Goal: Task Accomplishment & Management: Manage account settings

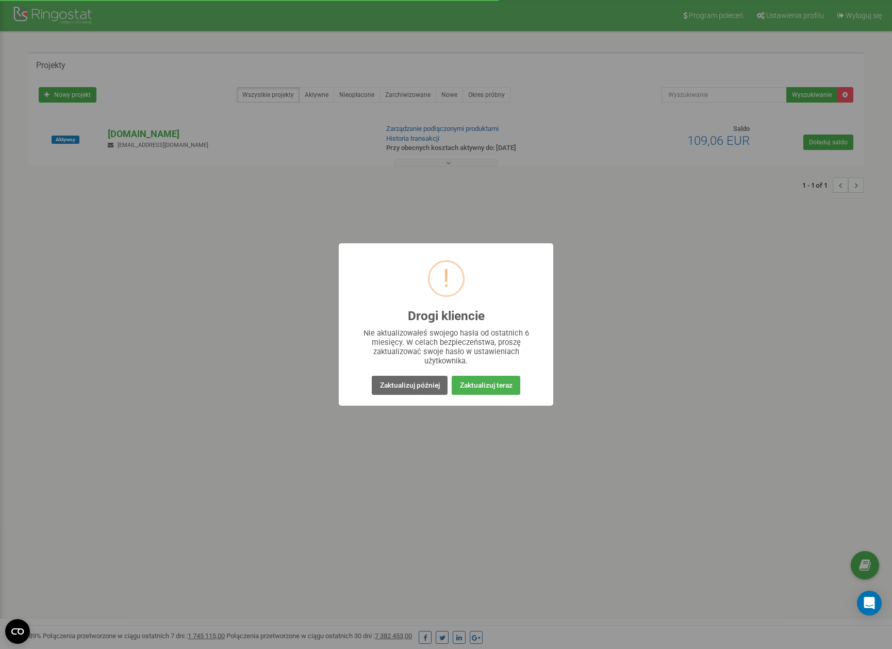
click at [432, 387] on button "Zaktualizuj później" at bounding box center [409, 385] width 75 height 19
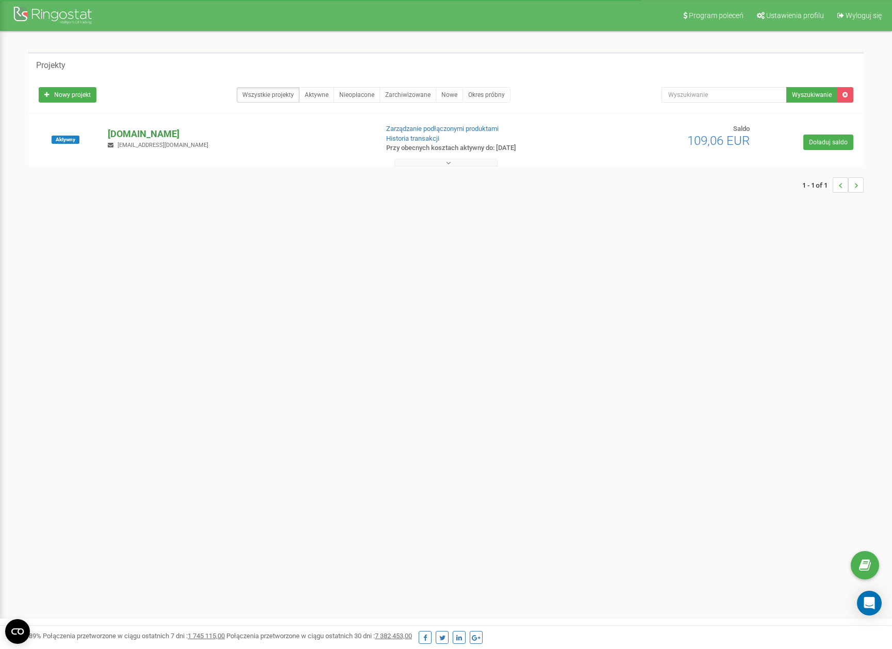
click at [152, 136] on p "[DOMAIN_NAME]" at bounding box center [238, 133] width 261 height 13
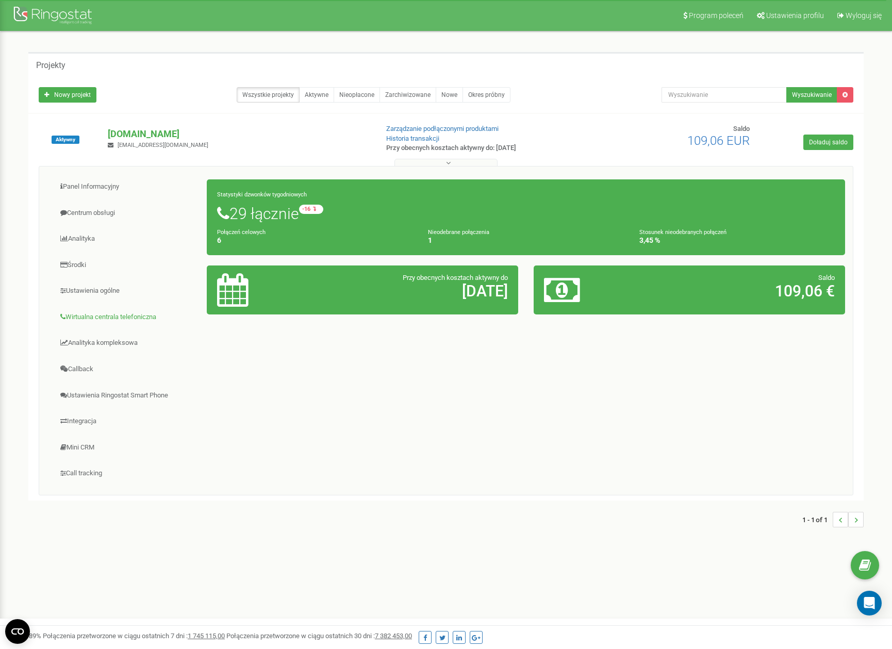
click at [97, 318] on link "Wirtualna centrala telefoniczna" at bounding box center [127, 317] width 160 height 25
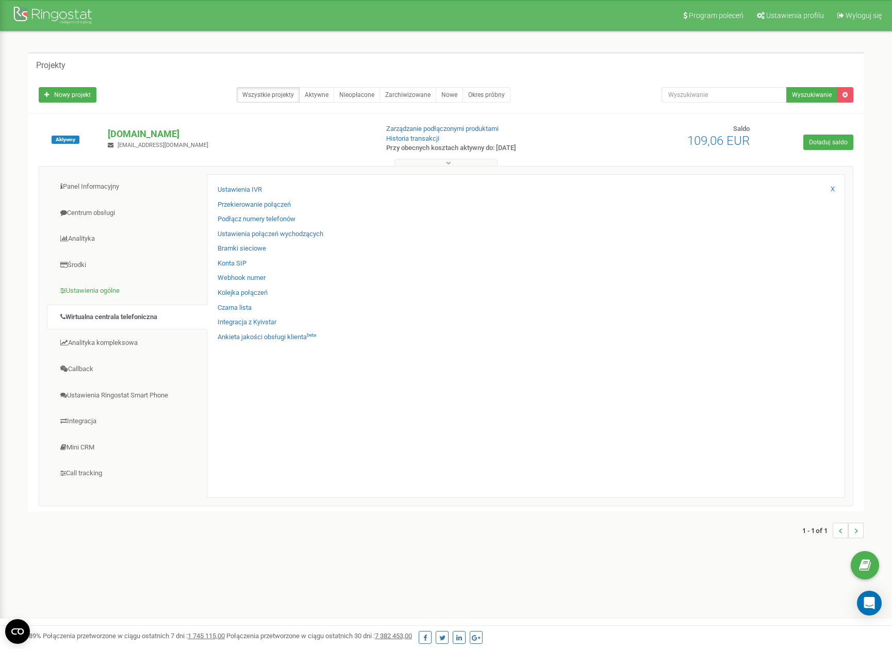
click at [95, 291] on link "Ustawienia ogólne" at bounding box center [127, 290] width 160 height 25
click at [244, 191] on link "Ustawienia projektu" at bounding box center [247, 190] width 58 height 10
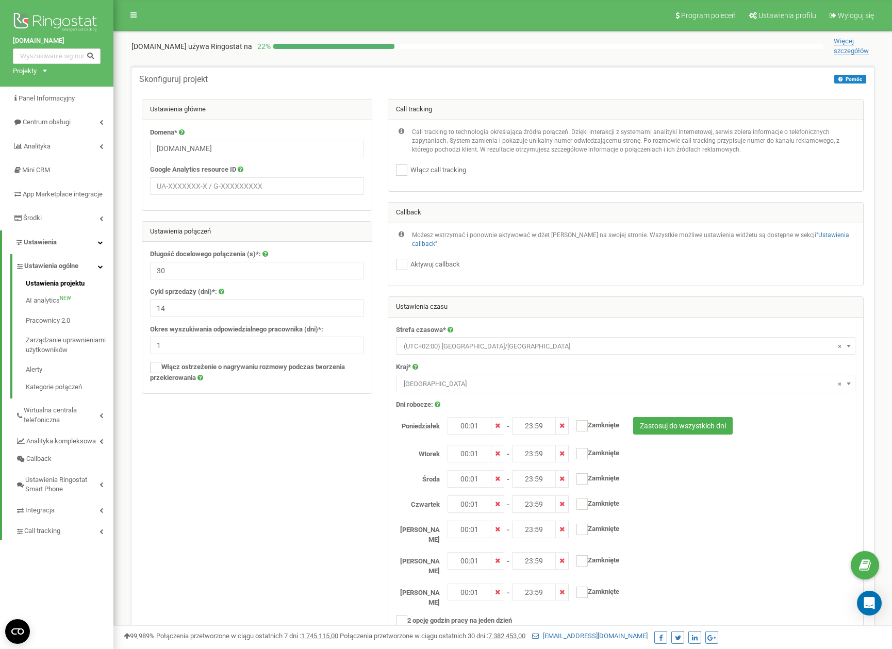
click at [49, 420] on span "Wirtualna centrala telefoniczna" at bounding box center [62, 415] width 76 height 19
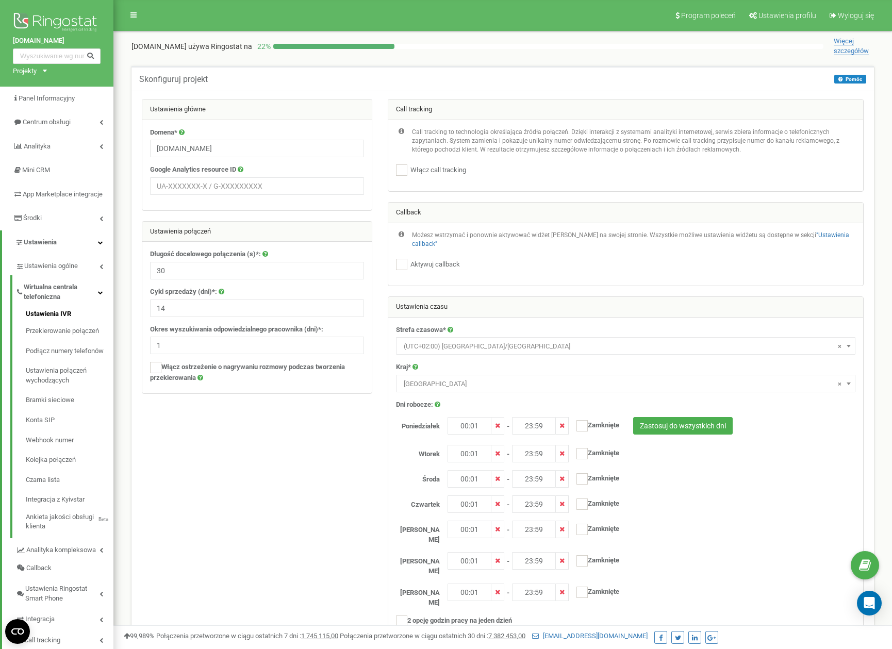
click at [53, 320] on link "Ustawienia IVR" at bounding box center [70, 315] width 88 height 12
click at [53, 358] on link "Podłącz numery telefonów" at bounding box center [70, 351] width 88 height 20
click at [88, 354] on link "Podłącz numery telefonów" at bounding box center [70, 351] width 88 height 20
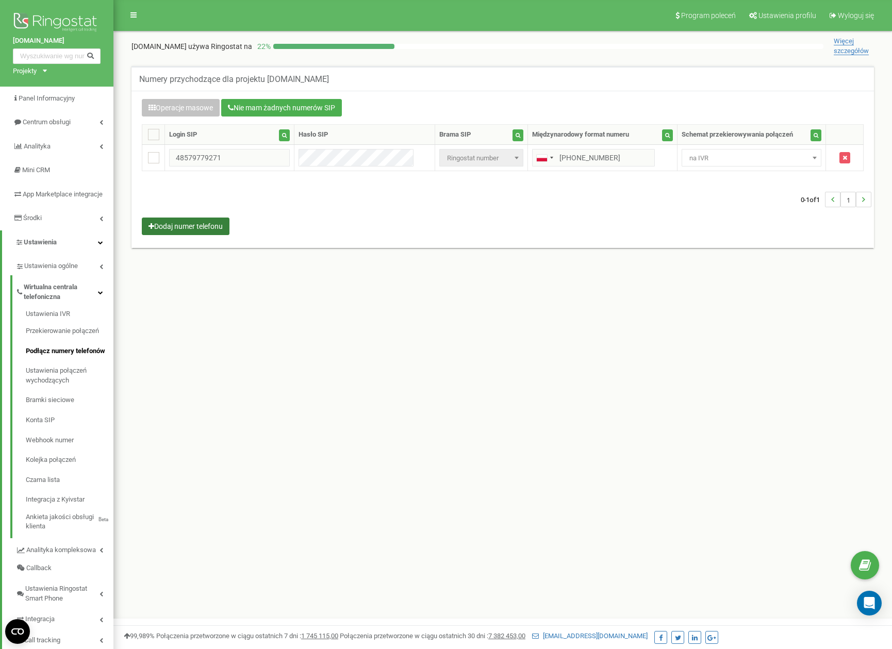
click at [214, 228] on button "Dodaj numer telefonu" at bounding box center [186, 227] width 88 height 18
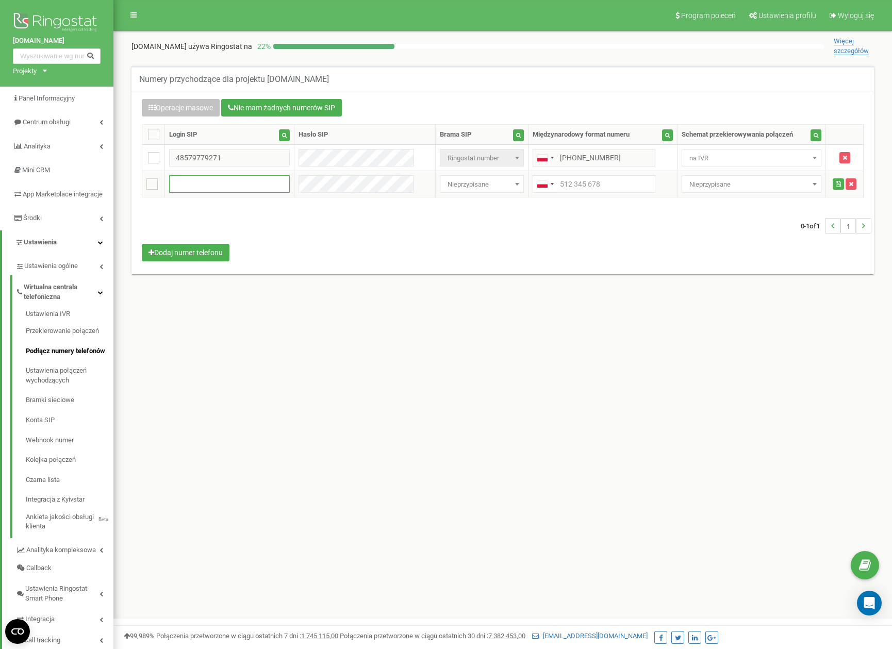
click at [247, 186] on input "text" at bounding box center [229, 184] width 121 height 18
drag, startPoint x: 835, startPoint y: 185, endPoint x: 818, endPoint y: 191, distance: 18.6
click at [836, 185] on icon "submit" at bounding box center [838, 184] width 5 height 6
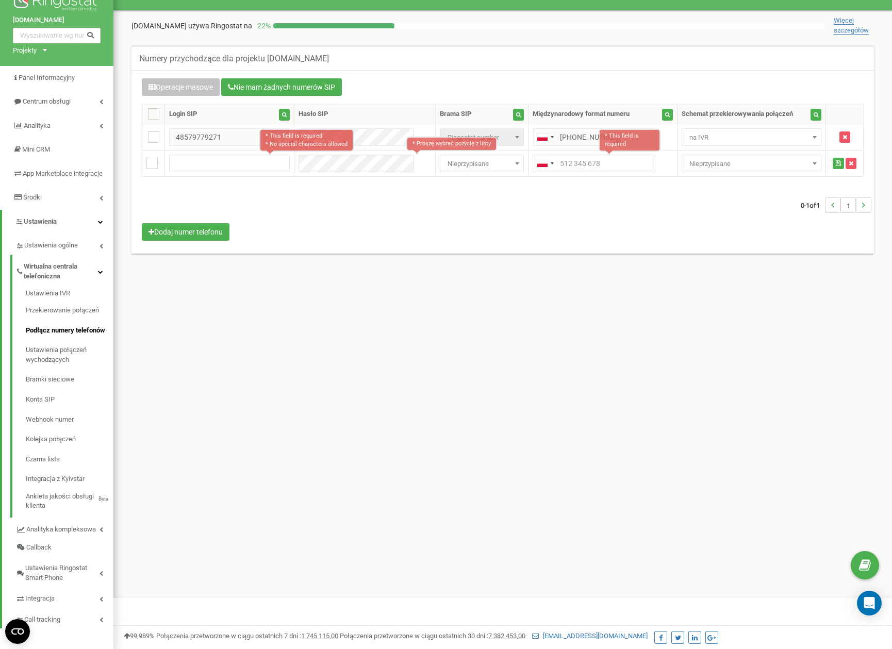
scroll to position [26, 0]
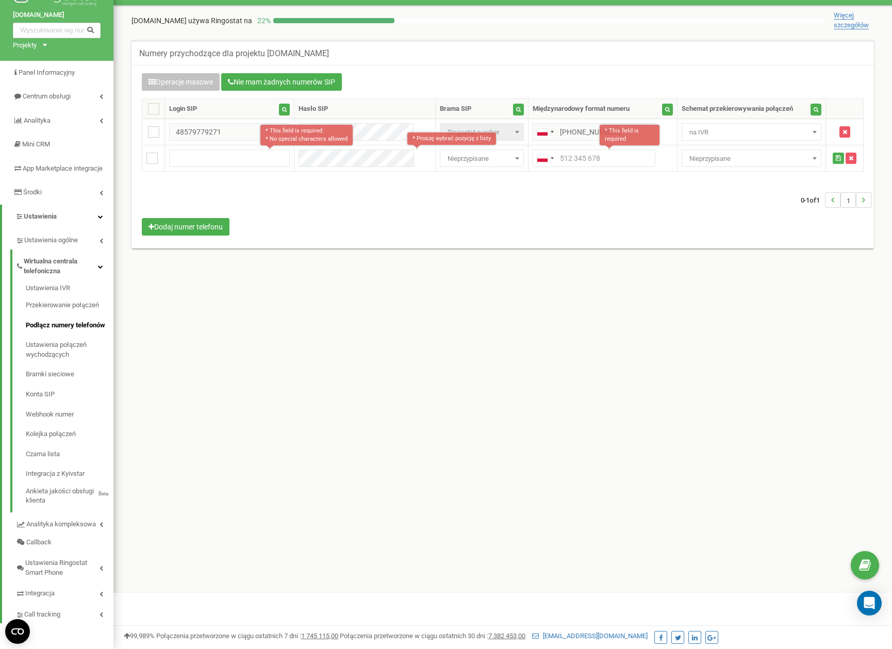
click at [323, 250] on div "Numery przychodzące dla projektu dla-studniarza.pl Operacje masowe Nie mam żadn…" at bounding box center [503, 150] width 758 height 221
click at [46, 592] on span "Integracja" at bounding box center [40, 594] width 30 height 10
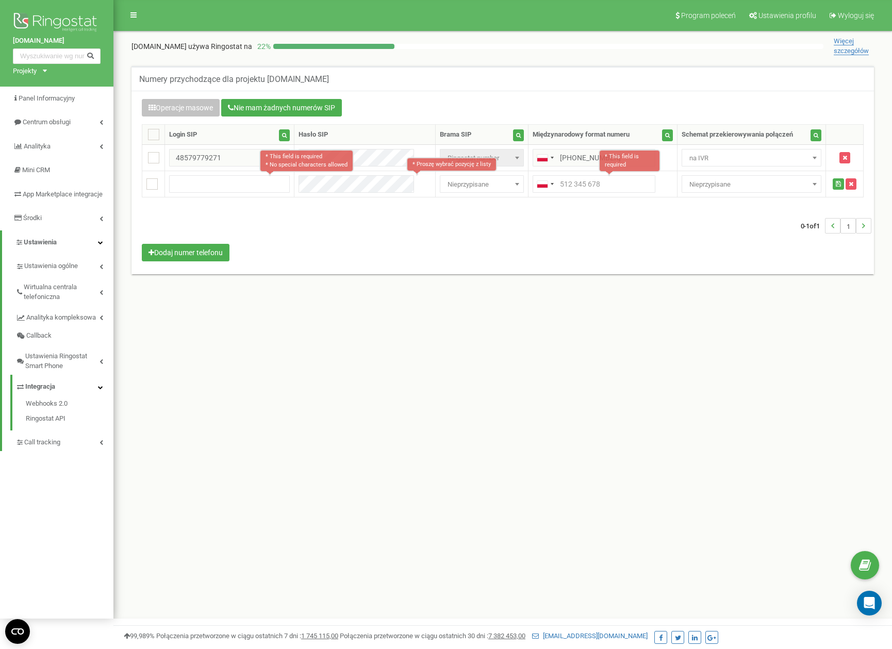
click at [308, 400] on div "Program poleceń Ustawienia profilu Wyloguj się dla-studniarza.pl używa Ringosta…" at bounding box center [502, 309] width 779 height 619
click at [404, 87] on div "Numery przychodzące dla projektu dla-studniarza.pl" at bounding box center [503, 78] width 743 height 25
click at [353, 310] on div "Program poleceń Ustawienia profilu Wyloguj się dla-studniarza.pl używa Ringosta…" at bounding box center [502, 309] width 779 height 619
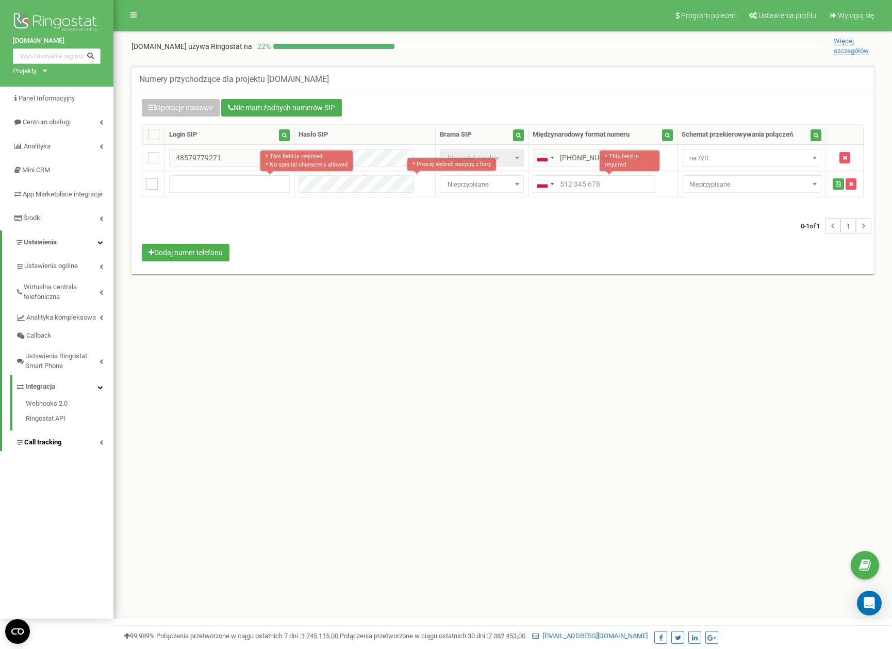
click at [45, 452] on link "Call tracking" at bounding box center [64, 441] width 98 height 21
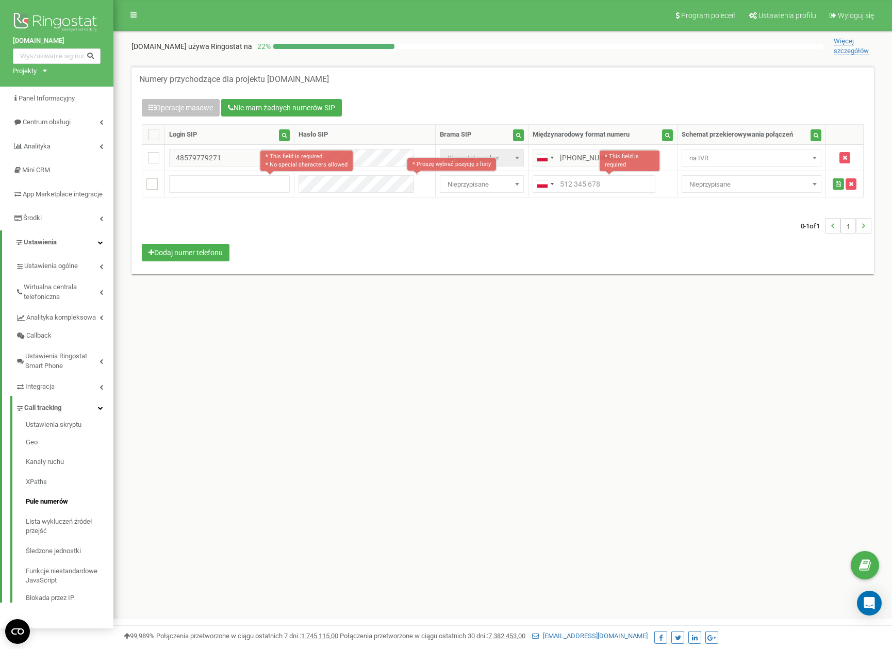
click at [69, 502] on link "Pule numerów" at bounding box center [70, 502] width 88 height 20
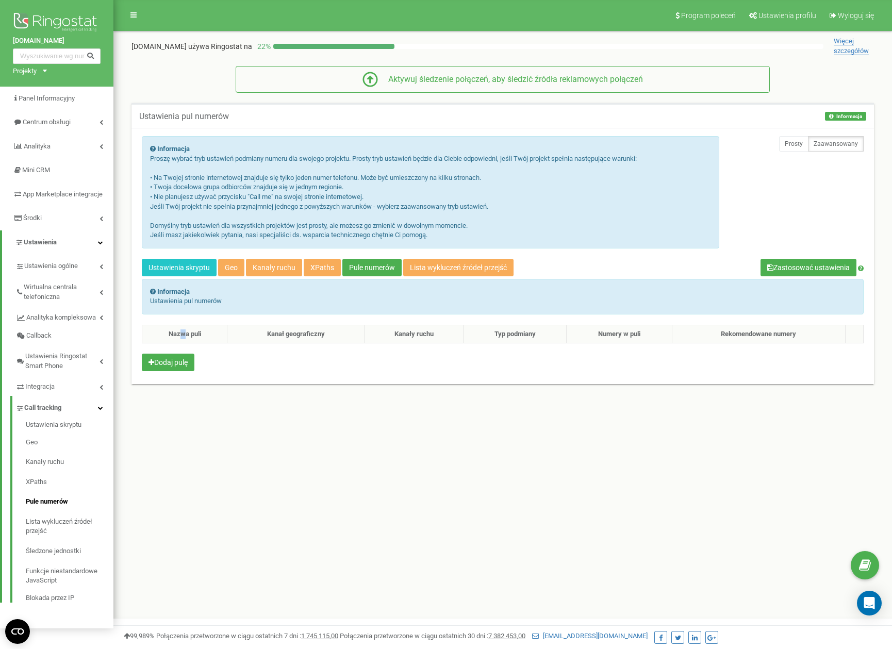
drag, startPoint x: 182, startPoint y: 329, endPoint x: 174, endPoint y: 330, distance: 8.3
click at [177, 329] on th "Nazwa puli" at bounding box center [184, 334] width 85 height 19
click at [186, 365] on button "Dodaj pulę" at bounding box center [168, 363] width 53 height 18
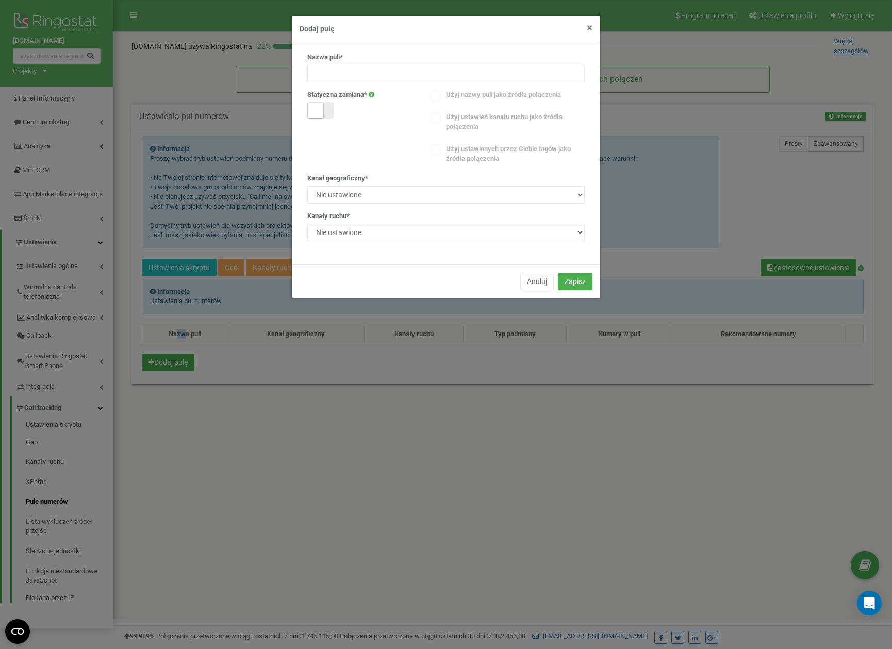
click at [590, 24] on span "×" at bounding box center [590, 28] width 6 height 12
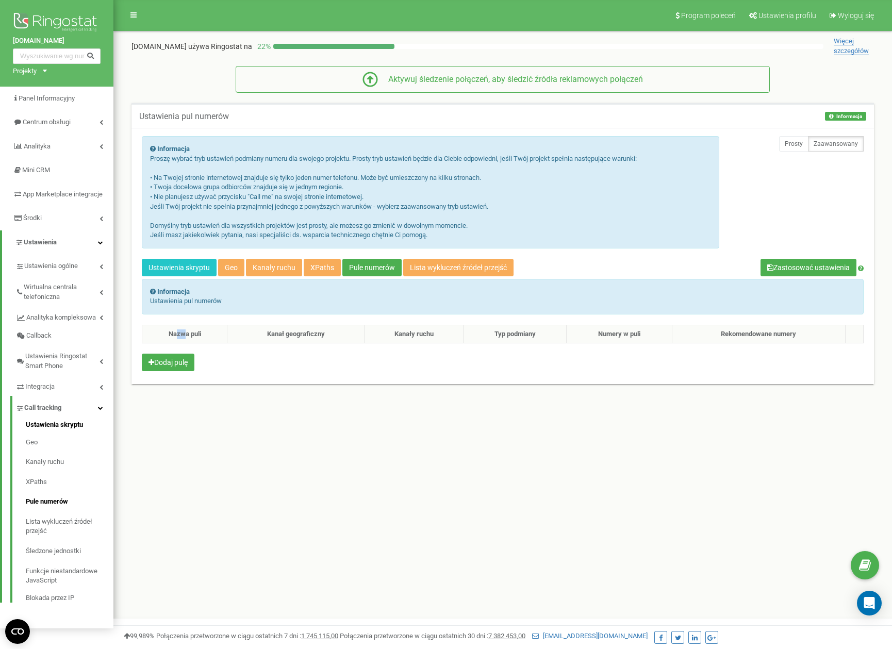
click at [58, 426] on link "Ustawienia skryptu" at bounding box center [70, 426] width 88 height 12
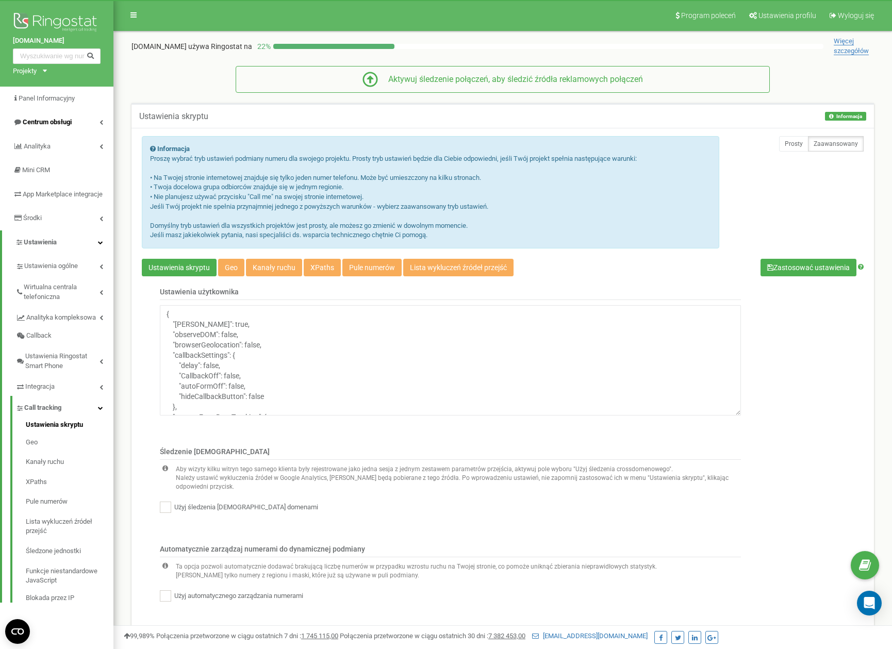
click at [62, 125] on span "Centrum obsługi" at bounding box center [47, 122] width 49 height 8
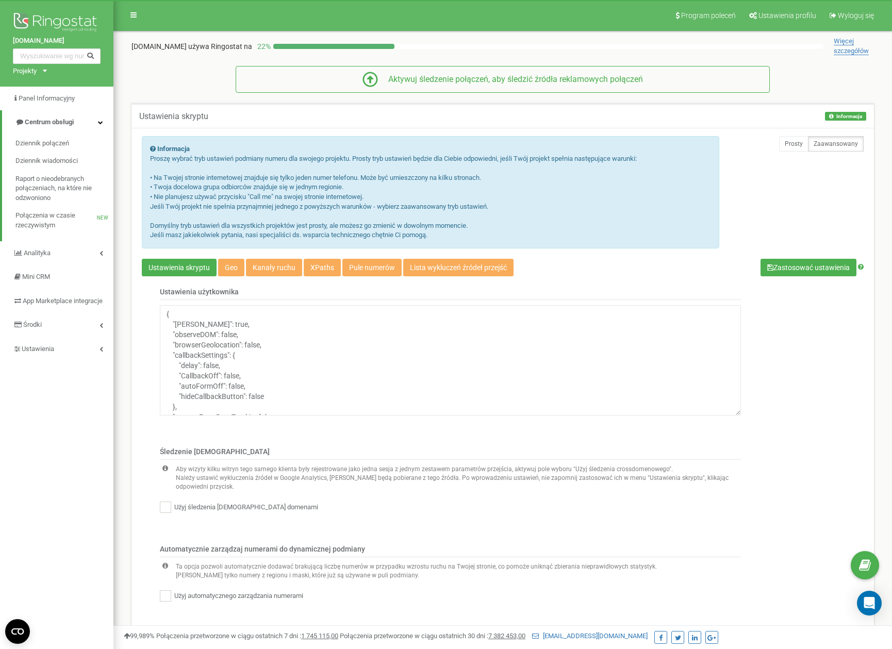
click at [43, 249] on span "Analityka" at bounding box center [37, 253] width 27 height 8
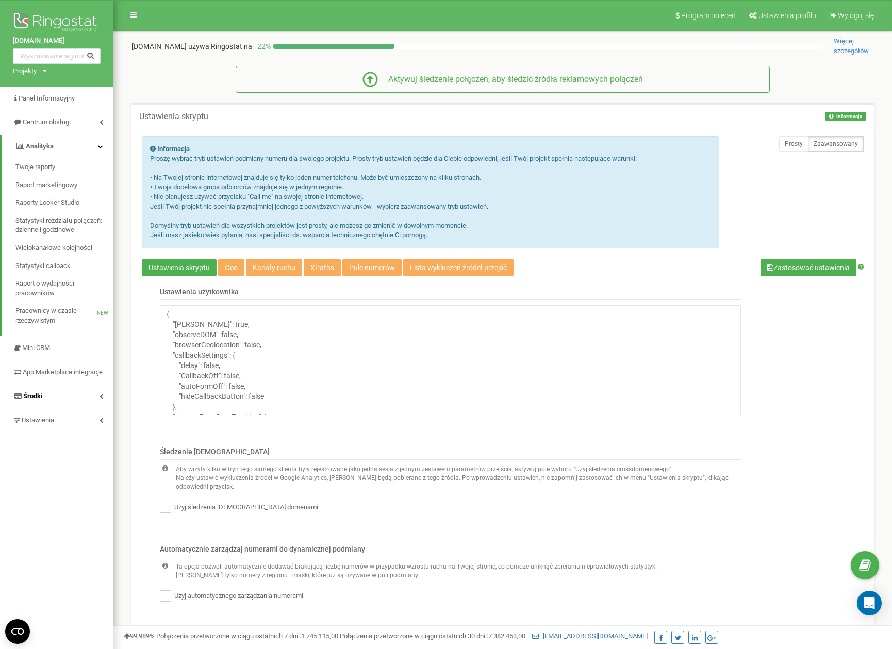
click at [39, 398] on span "Środki" at bounding box center [32, 396] width 19 height 8
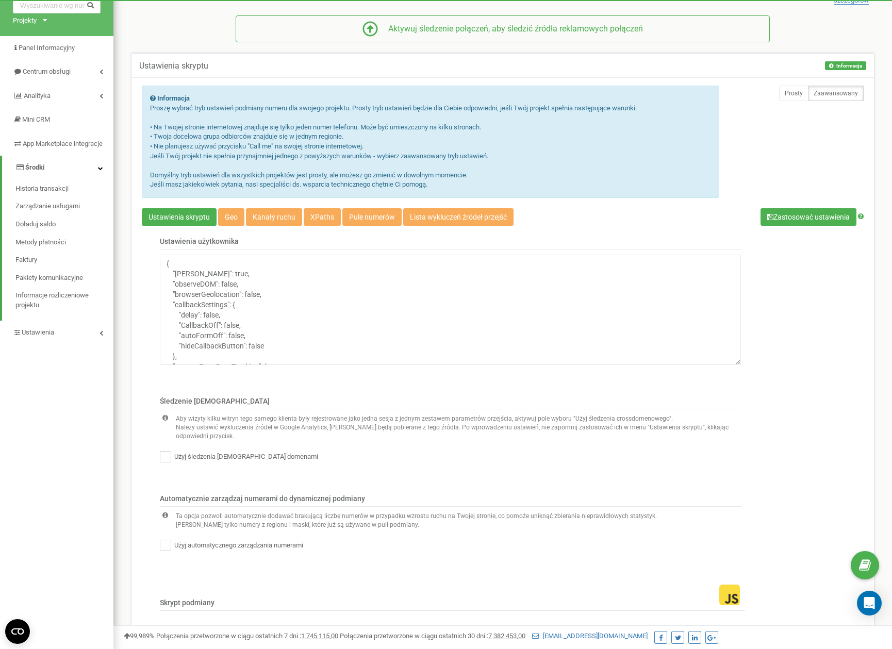
scroll to position [57, 0]
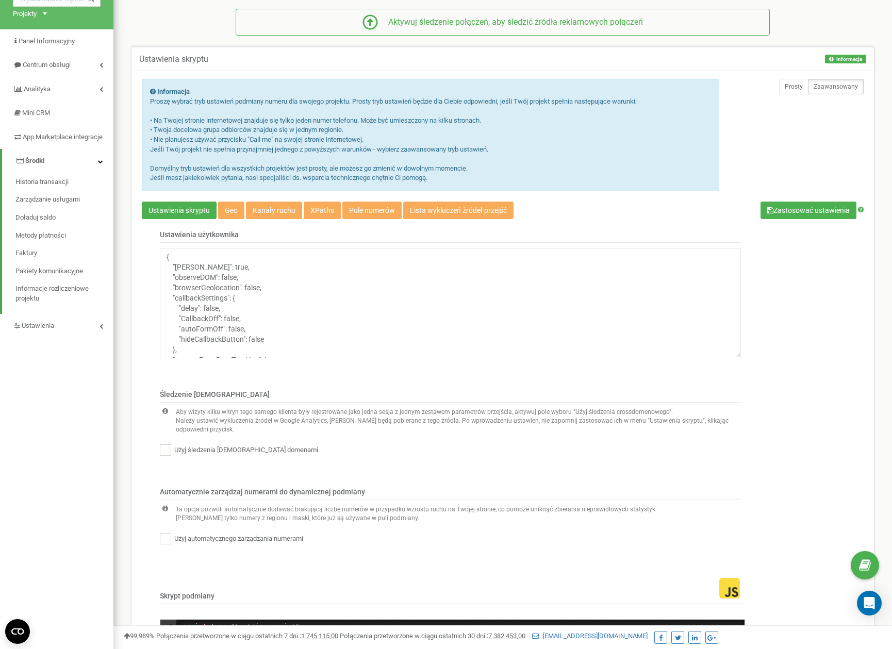
click at [38, 165] on span "Środki" at bounding box center [34, 161] width 19 height 8
click at [38, 165] on span "Środki" at bounding box center [32, 161] width 19 height 8
click at [37, 330] on span "Ustawienia" at bounding box center [38, 326] width 32 height 8
click at [51, 241] on span "Wirtualna centrala telefoniczna" at bounding box center [62, 234] width 76 height 19
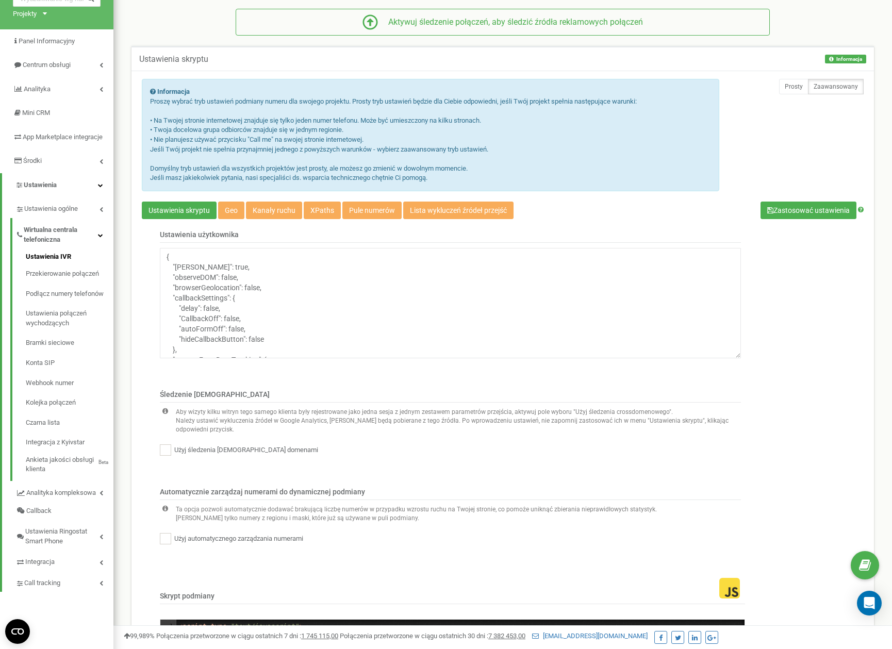
click at [50, 261] on link "Ustawienia IVR" at bounding box center [70, 258] width 88 height 12
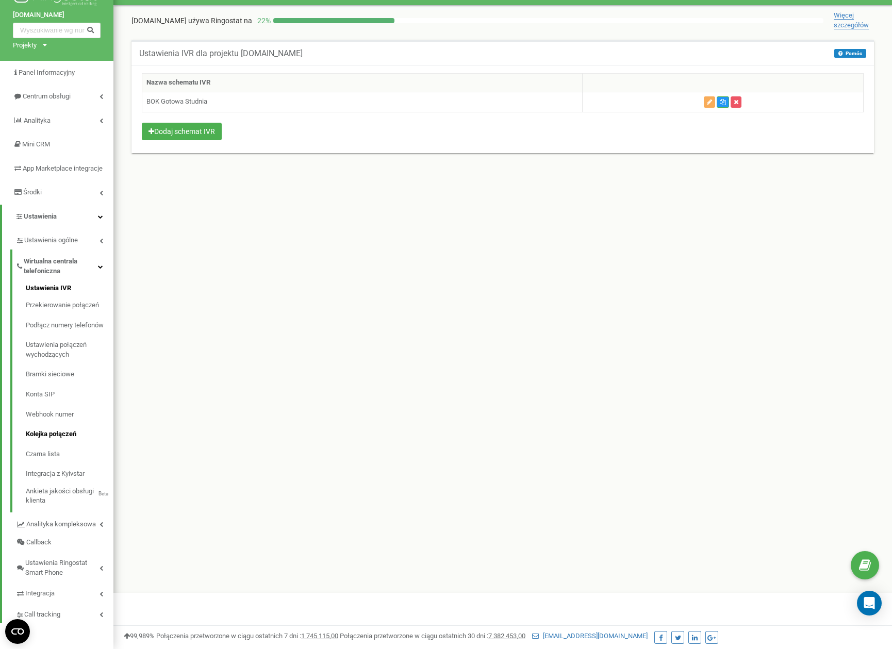
scroll to position [26, 0]
click at [50, 439] on link "Kolejka połączeń" at bounding box center [70, 434] width 88 height 20
click at [46, 590] on span "Integracja" at bounding box center [40, 594] width 30 height 10
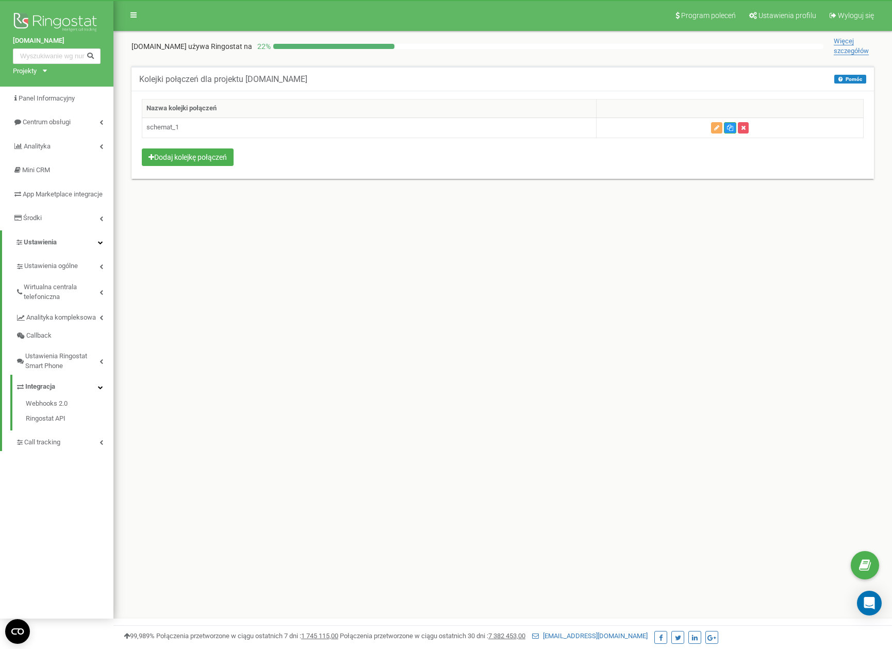
scroll to position [0, 0]
